Goal: Task Accomplishment & Management: Use online tool/utility

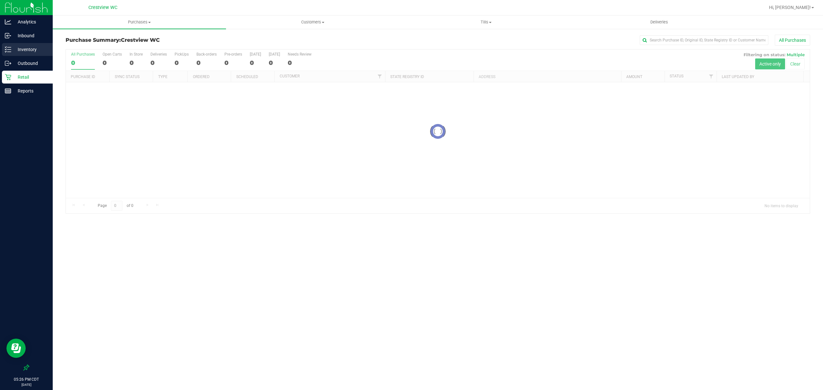
click at [27, 48] on p "Inventory" at bounding box center [30, 50] width 39 height 8
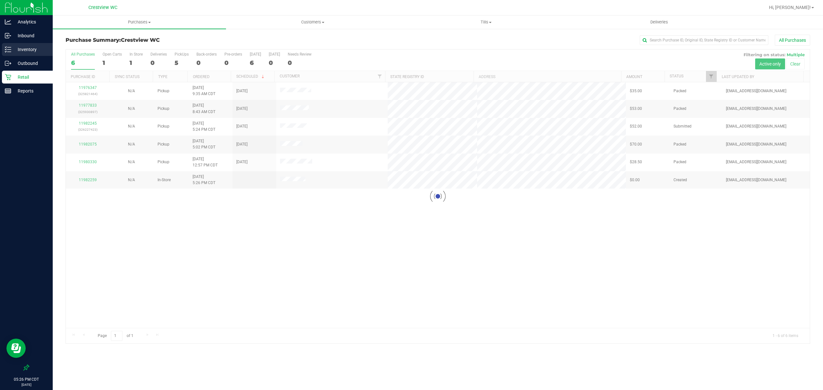
click at [40, 44] on div "Inventory" at bounding box center [27, 49] width 51 height 13
click at [35, 46] on p "Inventory" at bounding box center [30, 50] width 39 height 8
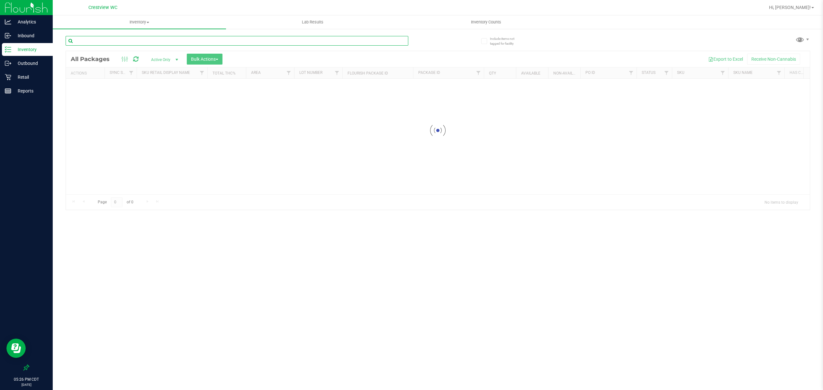
click at [102, 43] on div "Inventory All packages All inventory Waste log Create inventory Lab Results Inv…" at bounding box center [438, 202] width 771 height 375
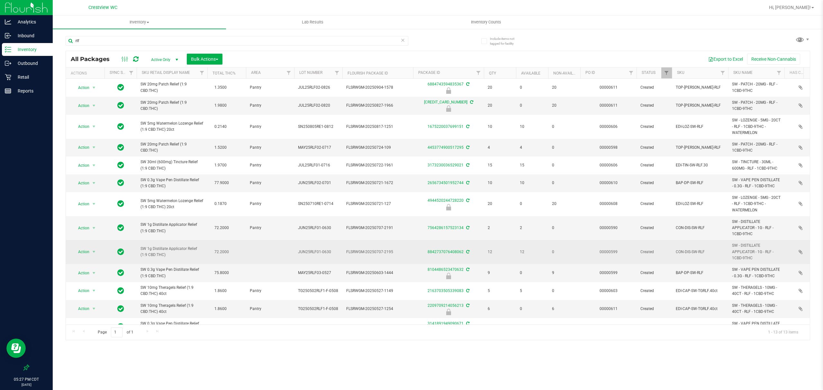
click at [178, 249] on span "SW 1g Distillate Applicator Relief (1:9 CBD:THC)" at bounding box center [172, 252] width 63 height 12
copy td "SW 1g Distillate Applicator Relief (1:9 CBD:THC)"
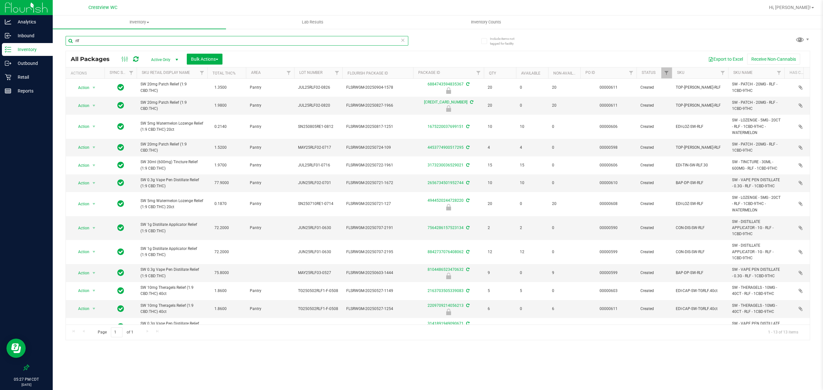
click at [137, 39] on input "rlf" at bounding box center [237, 41] width 343 height 10
paste input "SW 1g Distillate Applicator Relief (1:9 CBD:THC)"
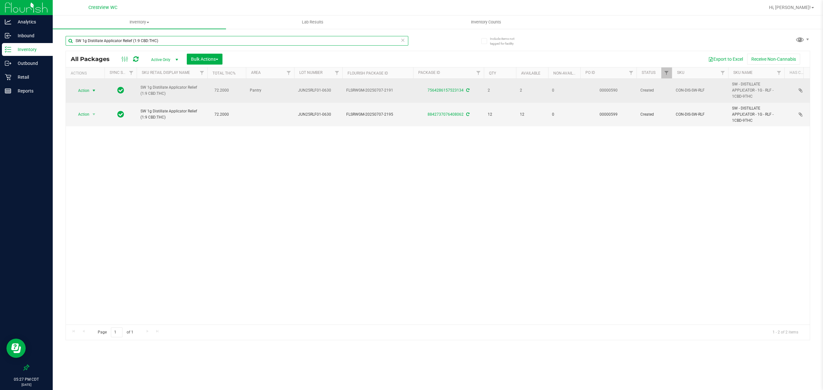
type input "SW 1g Distillate Applicator Relief (1:9 CBD:THC)"
click at [92, 92] on span "select" at bounding box center [93, 90] width 5 height 5
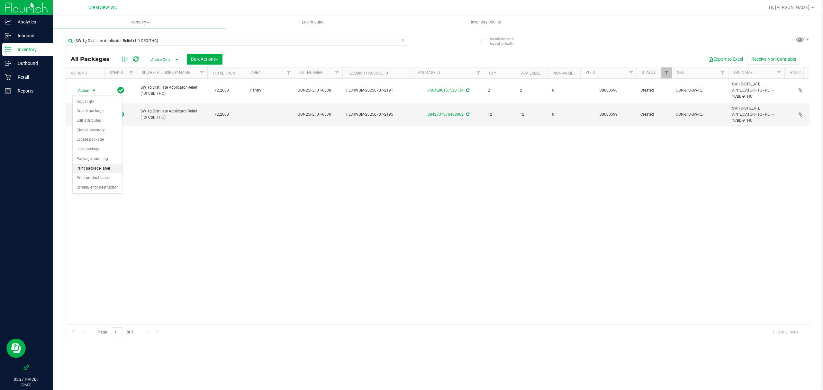
click at [108, 170] on li "Print package label" at bounding box center [98, 169] width 50 height 10
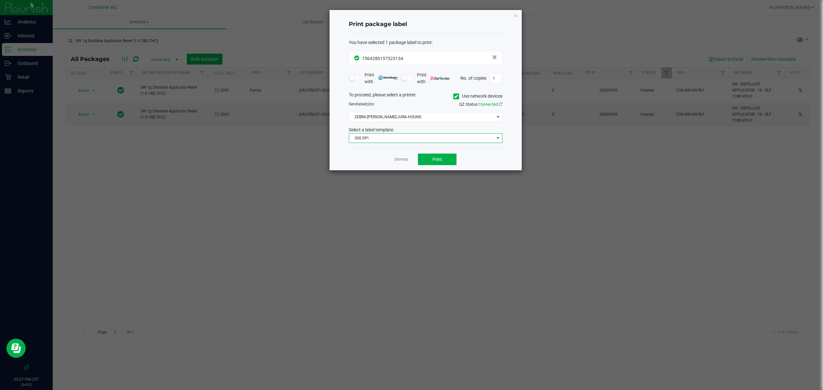
click at [453, 138] on span "300 DPI" at bounding box center [421, 138] width 145 height 9
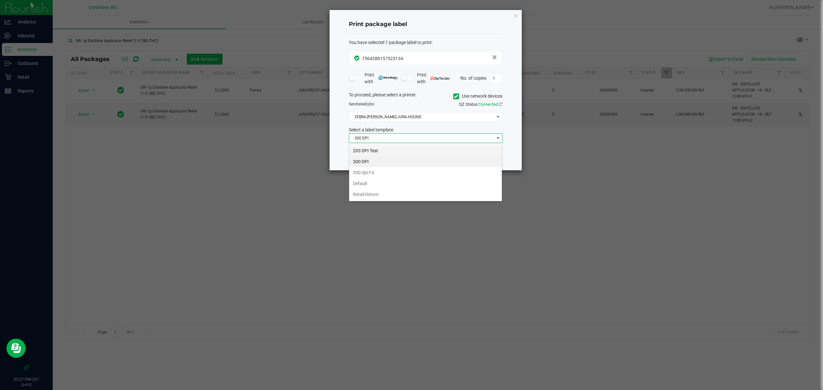
scroll to position [10, 153]
click at [410, 151] on li "203 DPI Test" at bounding box center [425, 150] width 153 height 11
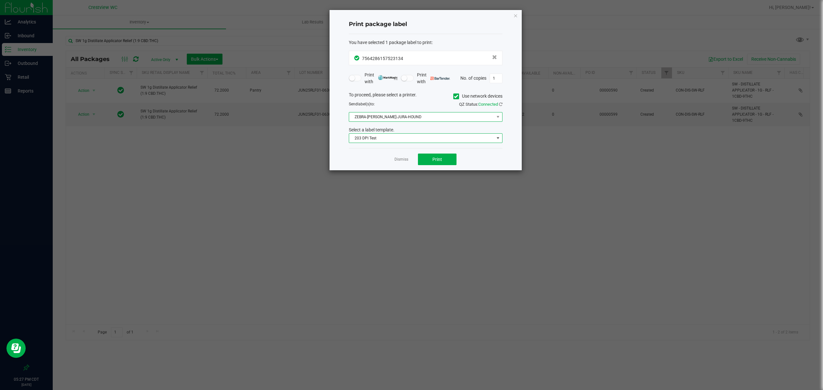
click at [426, 117] on span "ZEBRA-[PERSON_NAME]-JURA-HOUND" at bounding box center [421, 117] width 145 height 9
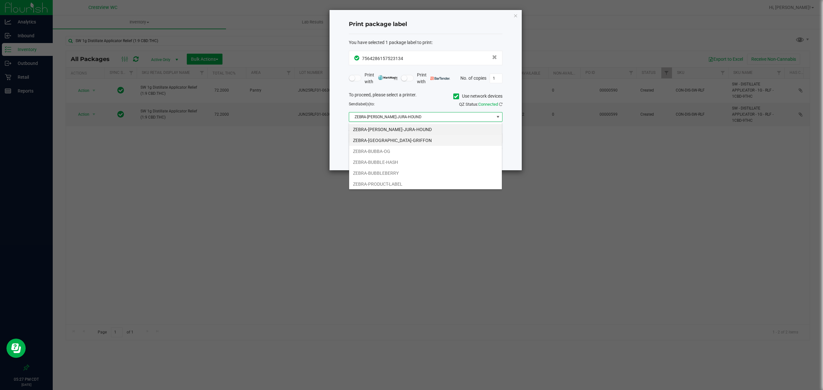
click at [434, 137] on li "ZEBRA-[GEOGRAPHIC_DATA]-GRIFFON" at bounding box center [425, 140] width 153 height 11
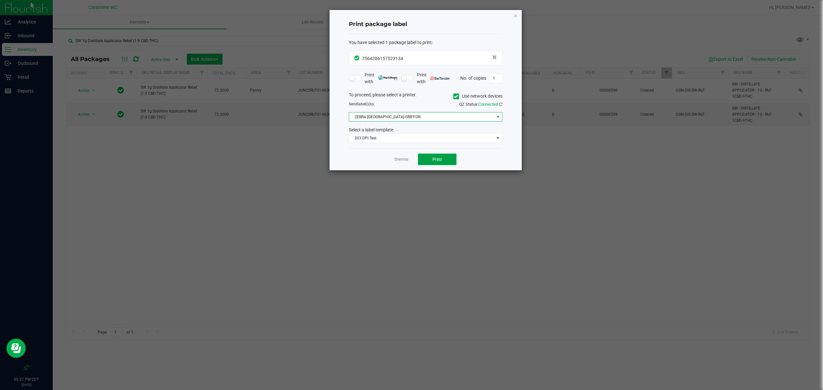
click at [439, 159] on span "Print" at bounding box center [438, 159] width 10 height 5
